Goal: Information Seeking & Learning: Learn about a topic

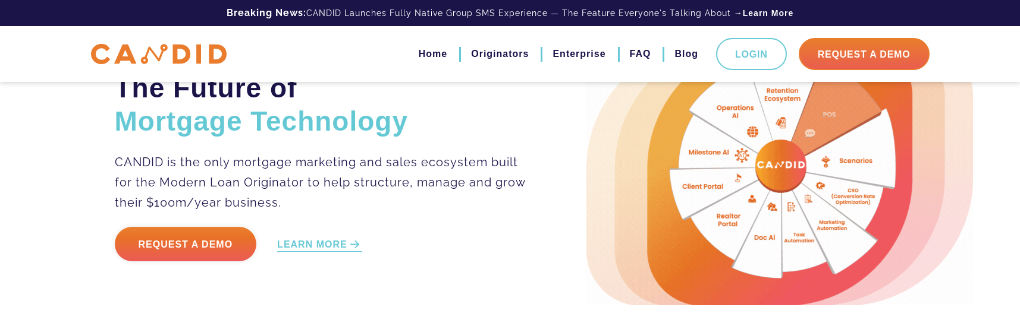
scroll to position [51, 0]
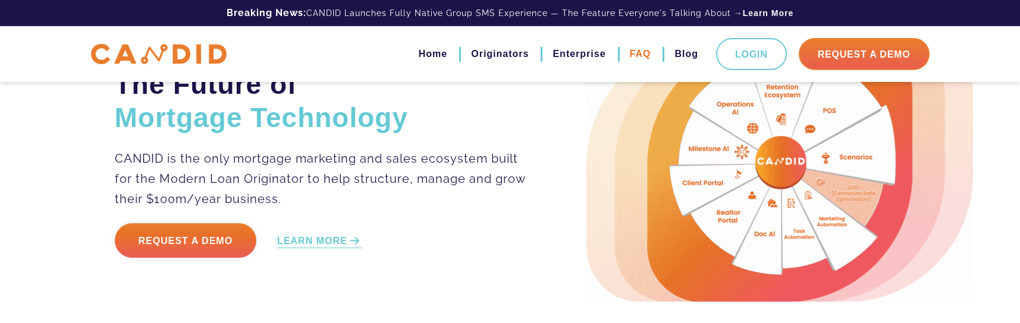
click at [635, 52] on link "FAQ" at bounding box center [640, 54] width 21 height 20
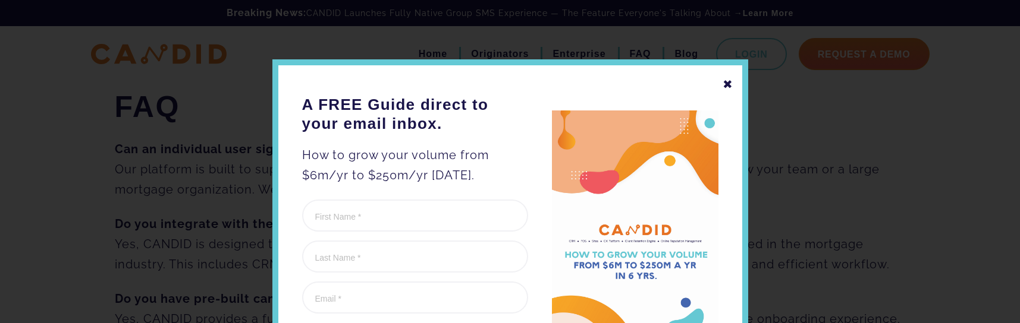
click at [726, 86] on div "✖" at bounding box center [727, 84] width 11 height 20
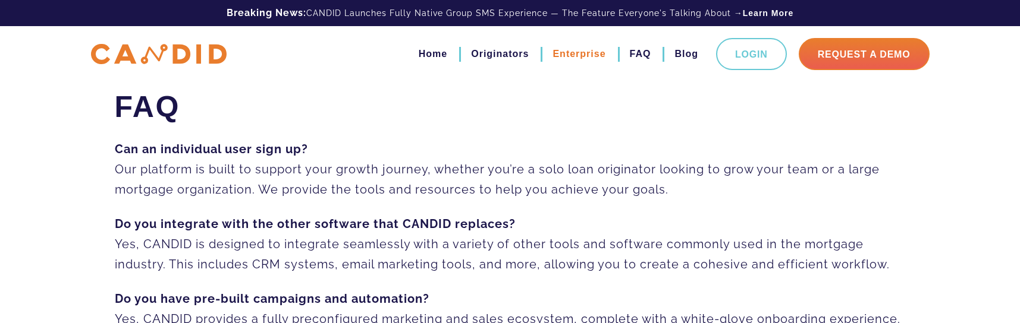
click at [592, 63] on link "Enterprise" at bounding box center [578, 54] width 53 height 20
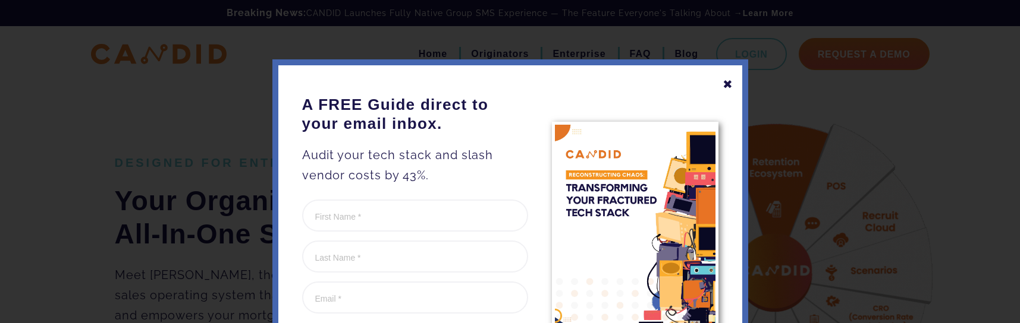
click at [730, 88] on div "✖" at bounding box center [727, 84] width 11 height 20
